Goal: Information Seeking & Learning: Learn about a topic

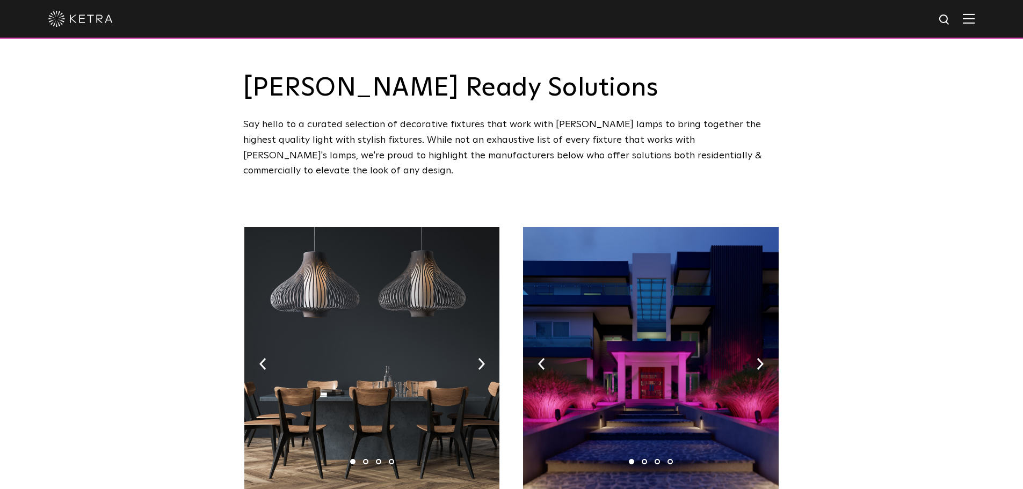
click at [990, 12] on div at bounding box center [511, 19] width 1023 height 39
click at [965, 21] on div at bounding box center [511, 19] width 926 height 38
click at [975, 20] on img at bounding box center [969, 18] width 12 height 10
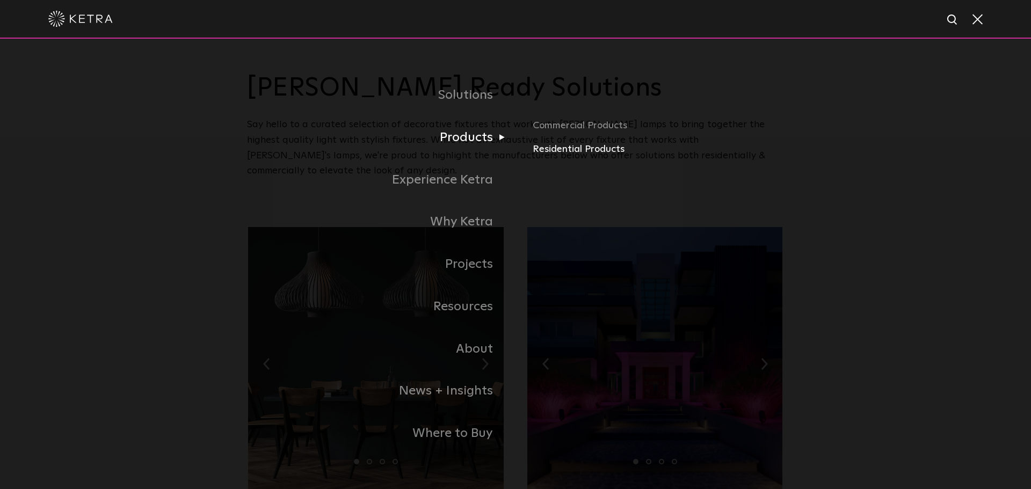
click at [562, 150] on link "Residential Products" at bounding box center [658, 150] width 251 height 16
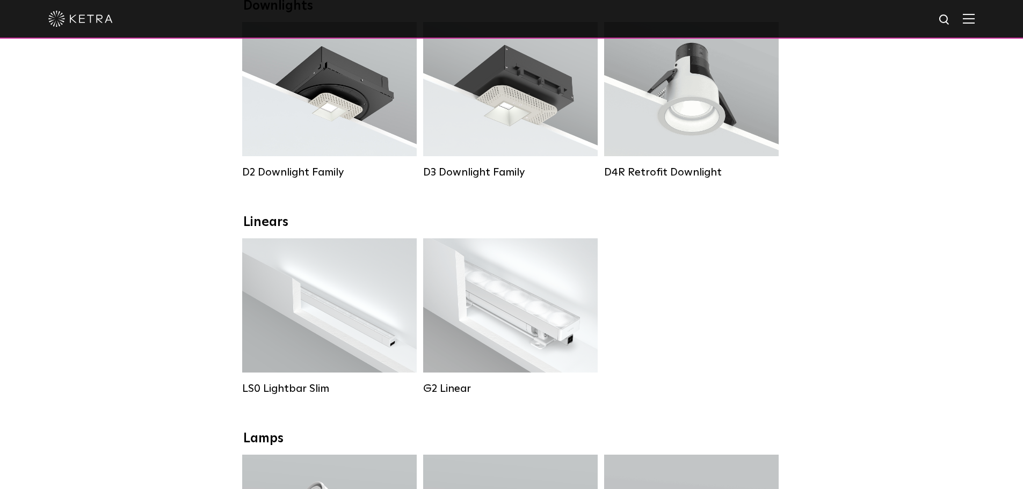
scroll to position [161, 0]
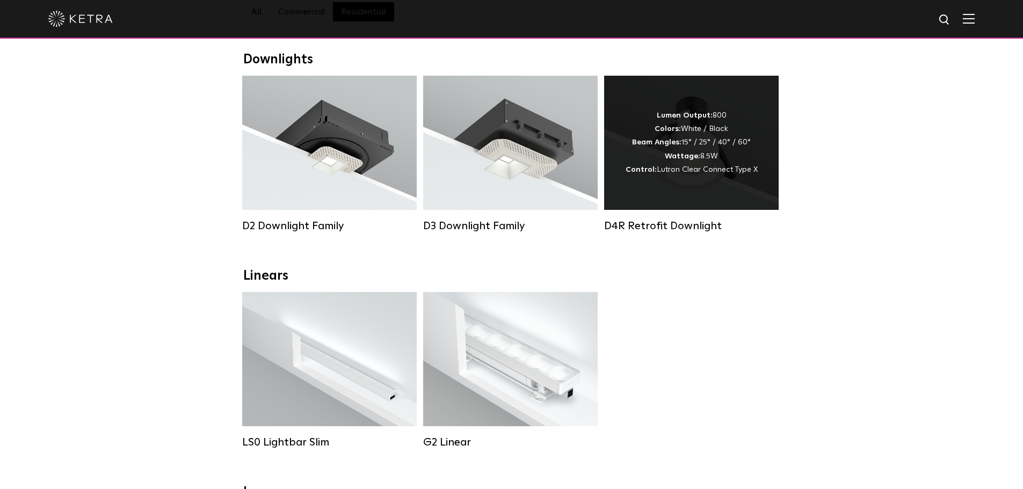
click at [662, 197] on div "Lumen Output: 800 Colors: White / Black Beam Angles: 15° / 25° / 40° / 60° Watt…" at bounding box center [691, 143] width 175 height 134
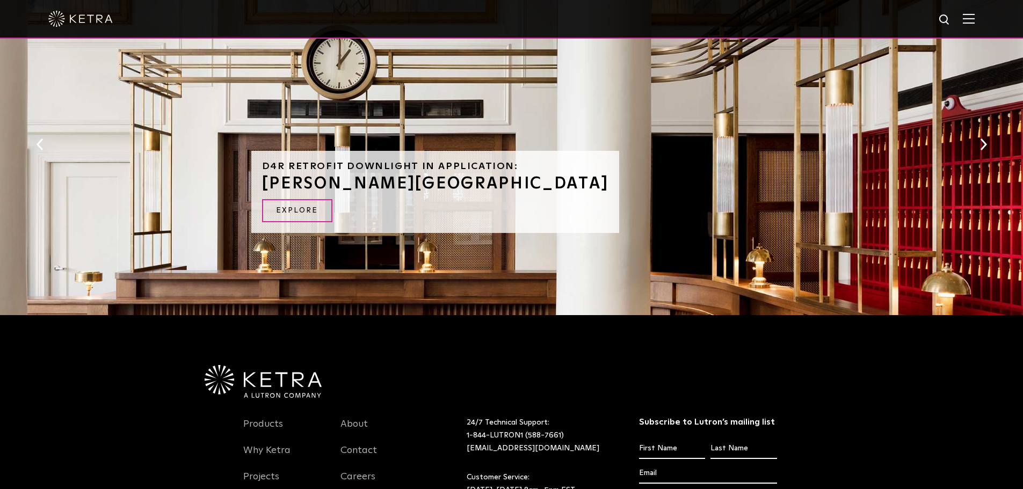
scroll to position [470, 0]
